Goal: Task Accomplishment & Management: Manage account settings

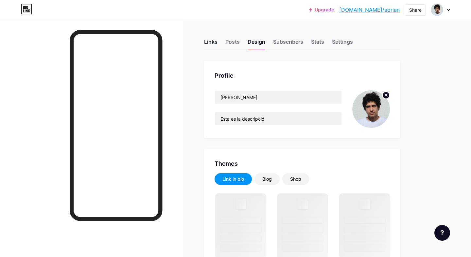
click at [211, 41] on div "Links" at bounding box center [210, 44] width 13 height 12
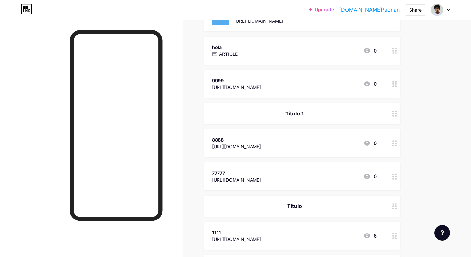
scroll to position [526, 0]
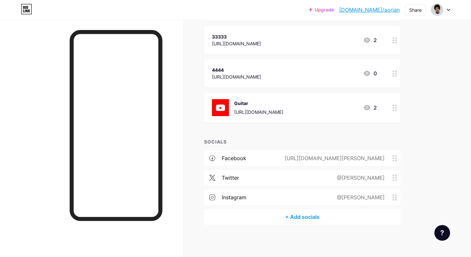
click at [307, 216] on div "+ Add socials" at bounding box center [302, 217] width 196 height 16
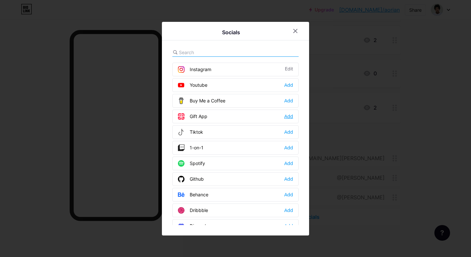
scroll to position [74, 0]
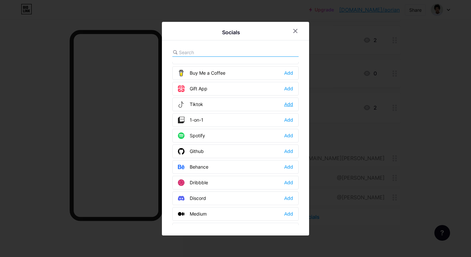
click at [290, 104] on div "Add" at bounding box center [288, 104] width 9 height 7
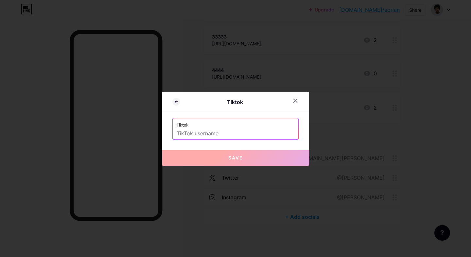
click at [225, 135] on input "text" at bounding box center [235, 133] width 118 height 11
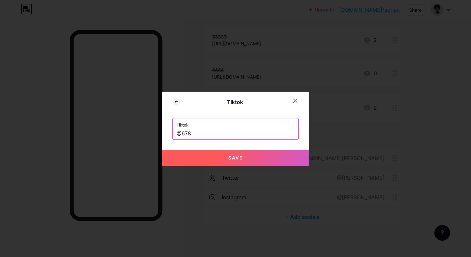
click at [248, 153] on button "Save" at bounding box center [235, 158] width 147 height 16
type input "[URL][DOMAIN_NAME]"
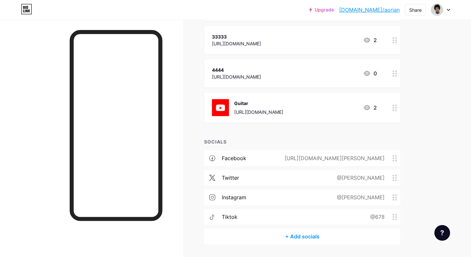
click at [384, 8] on link "[DOMAIN_NAME]/aorian" at bounding box center [369, 10] width 60 height 8
click at [373, 197] on div "@[PERSON_NAME]" at bounding box center [359, 198] width 66 height 8
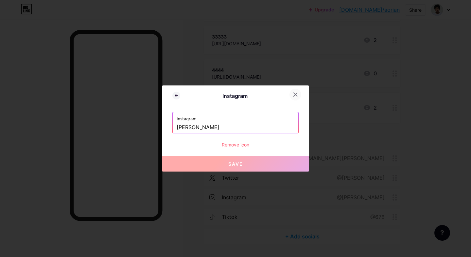
click at [297, 93] on icon at bounding box center [294, 94] width 5 height 5
